Goal: Information Seeking & Learning: Learn about a topic

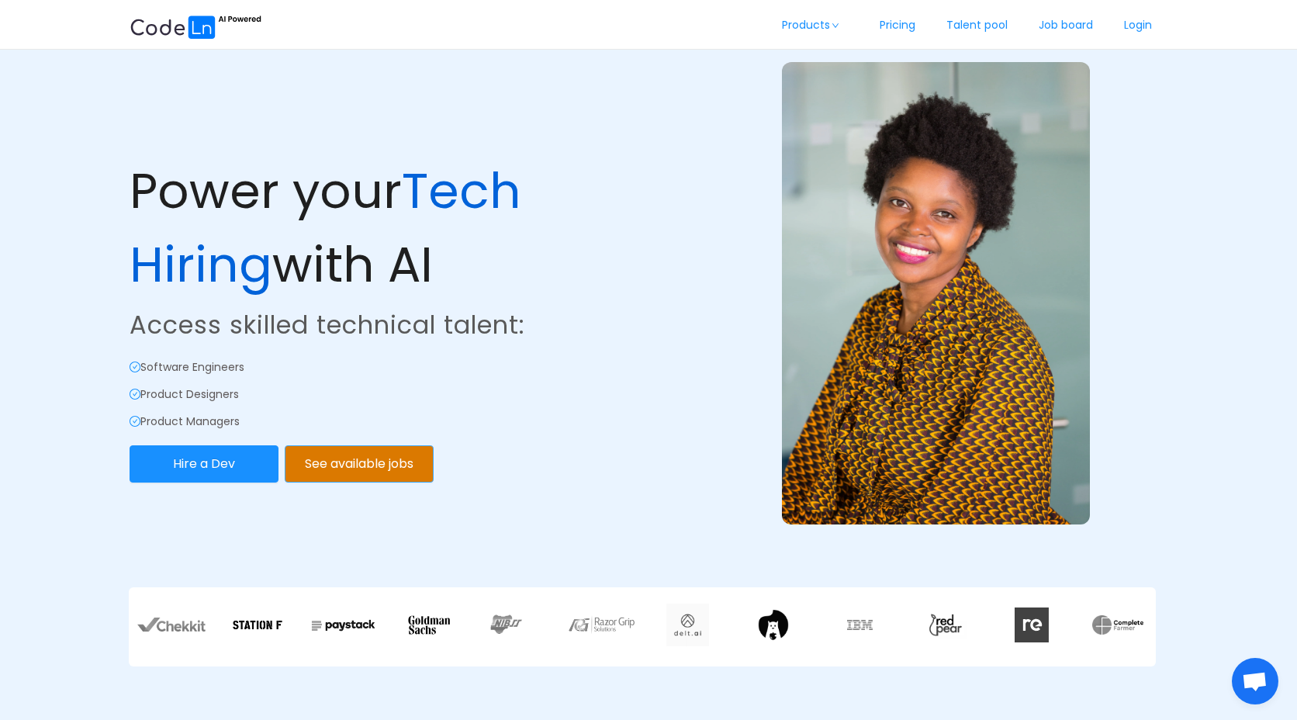
click at [380, 455] on button "See available jobs" at bounding box center [359, 463] width 149 height 37
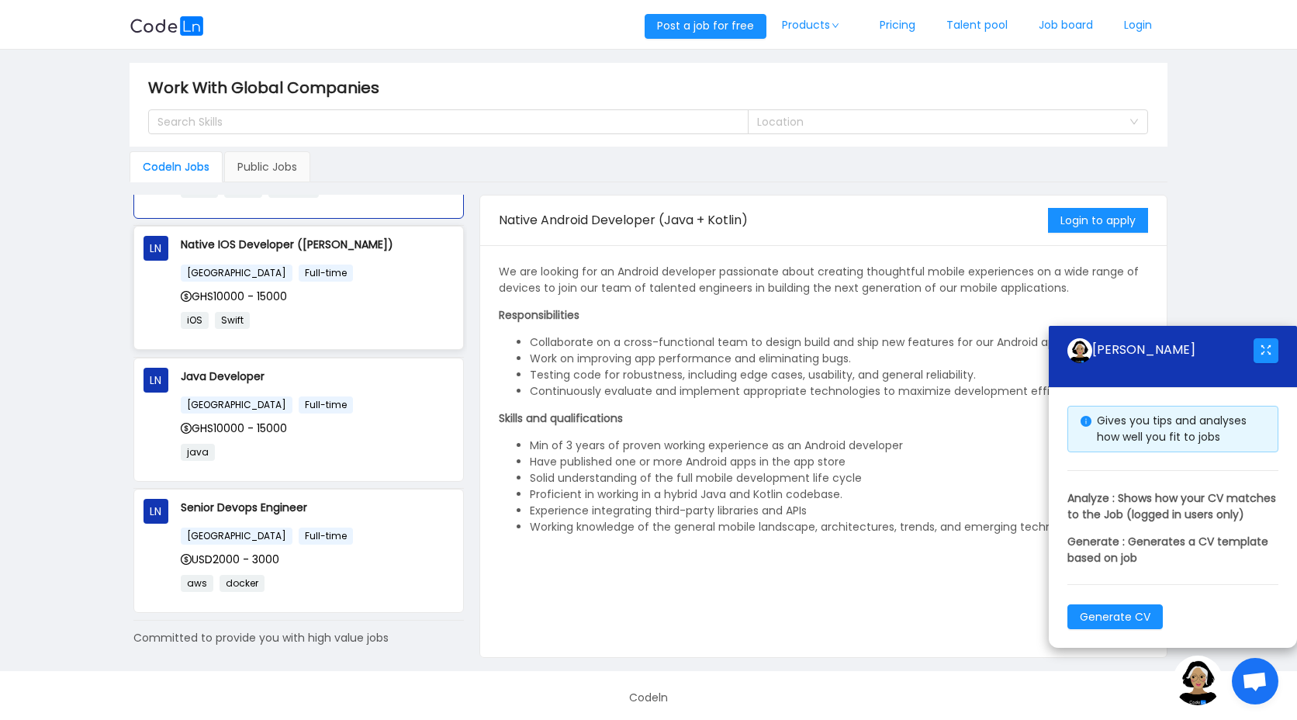
scroll to position [147, 0]
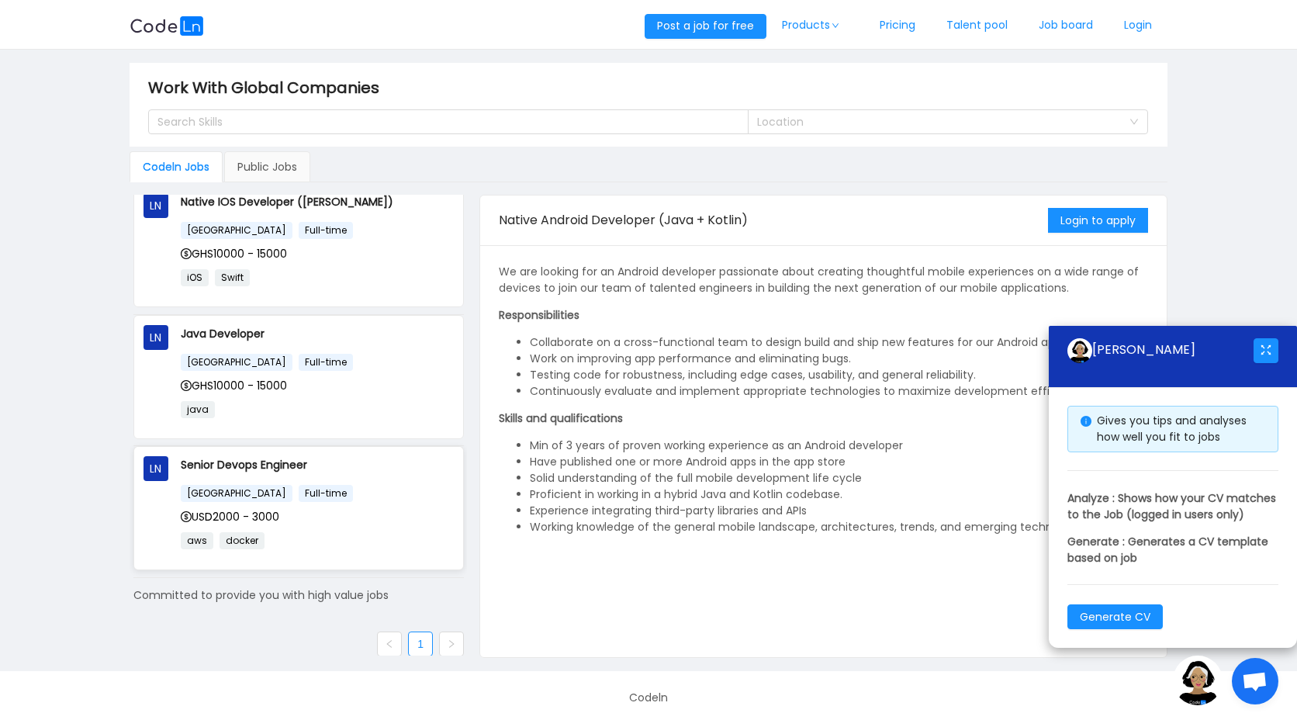
click at [355, 486] on div "[GEOGRAPHIC_DATA] Full-time" at bounding box center [318, 493] width 274 height 18
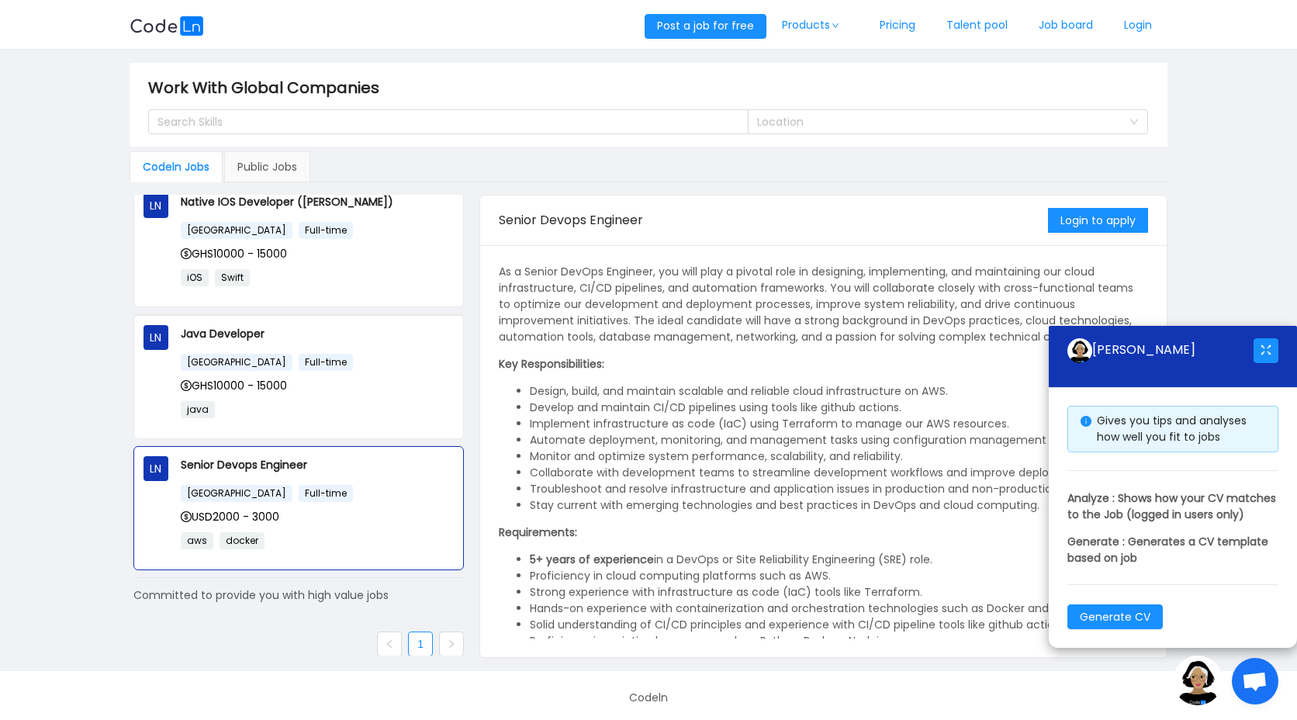
click at [447, 642] on icon "icon: right" at bounding box center [451, 643] width 9 height 9
click at [377, 649] on link at bounding box center [389, 643] width 25 height 25
click at [418, 649] on link "1" at bounding box center [420, 643] width 23 height 23
click at [439, 649] on link at bounding box center [451, 643] width 25 height 25
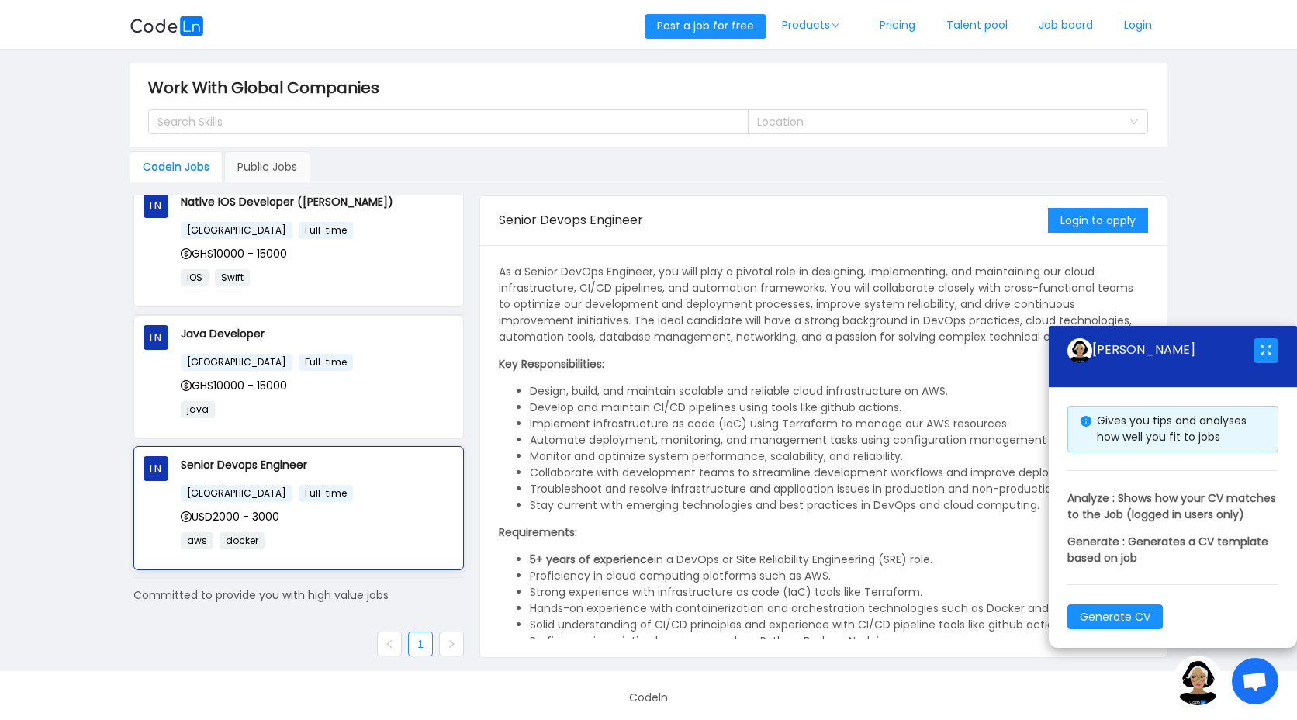
scroll to position [0, 0]
